Goal: Task Accomplishment & Management: Manage account settings

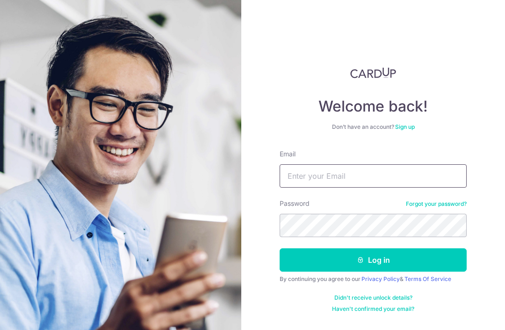
click at [363, 174] on input "Email" at bounding box center [372, 175] width 187 height 23
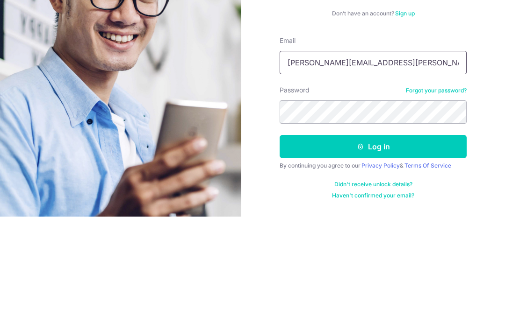
type input "Sinni.lim@gmail.com"
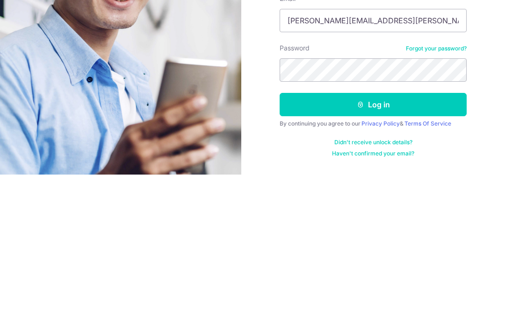
click at [392, 249] on button "Log in" at bounding box center [372, 260] width 187 height 23
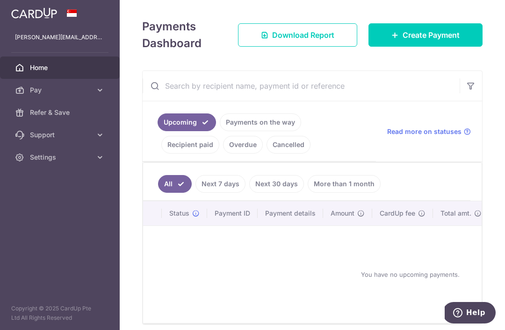
click at [206, 154] on link "Recipient paid" at bounding box center [190, 145] width 58 height 18
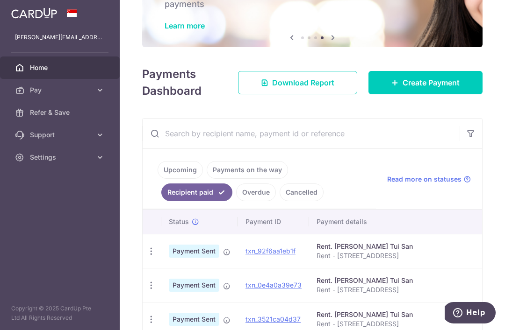
scroll to position [59, 0]
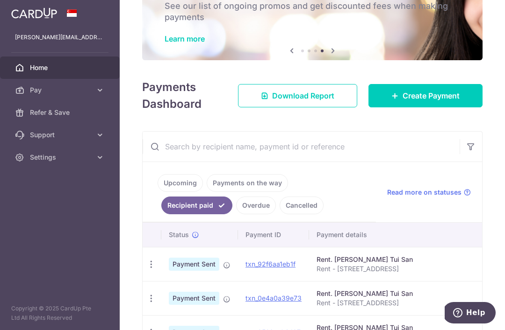
click at [157, 192] on link "Upcoming" at bounding box center [179, 183] width 45 height 18
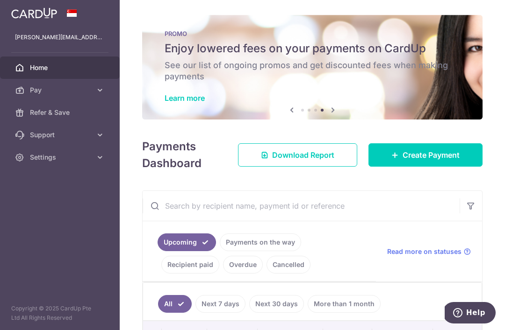
scroll to position [0, 0]
click at [0, 0] on button "button" at bounding box center [0, 0] width 0 height 0
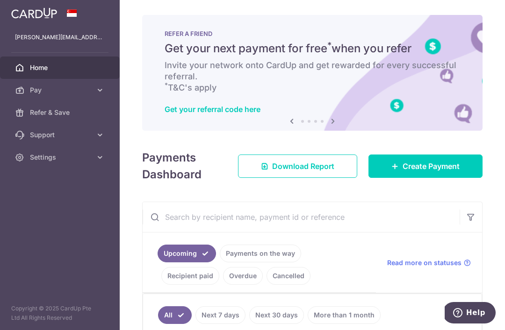
click at [43, 161] on span "Settings" at bounding box center [61, 157] width 62 height 9
click at [34, 203] on span "Logout" at bounding box center [61, 202] width 62 height 9
